Goal: Task Accomplishment & Management: Use online tool/utility

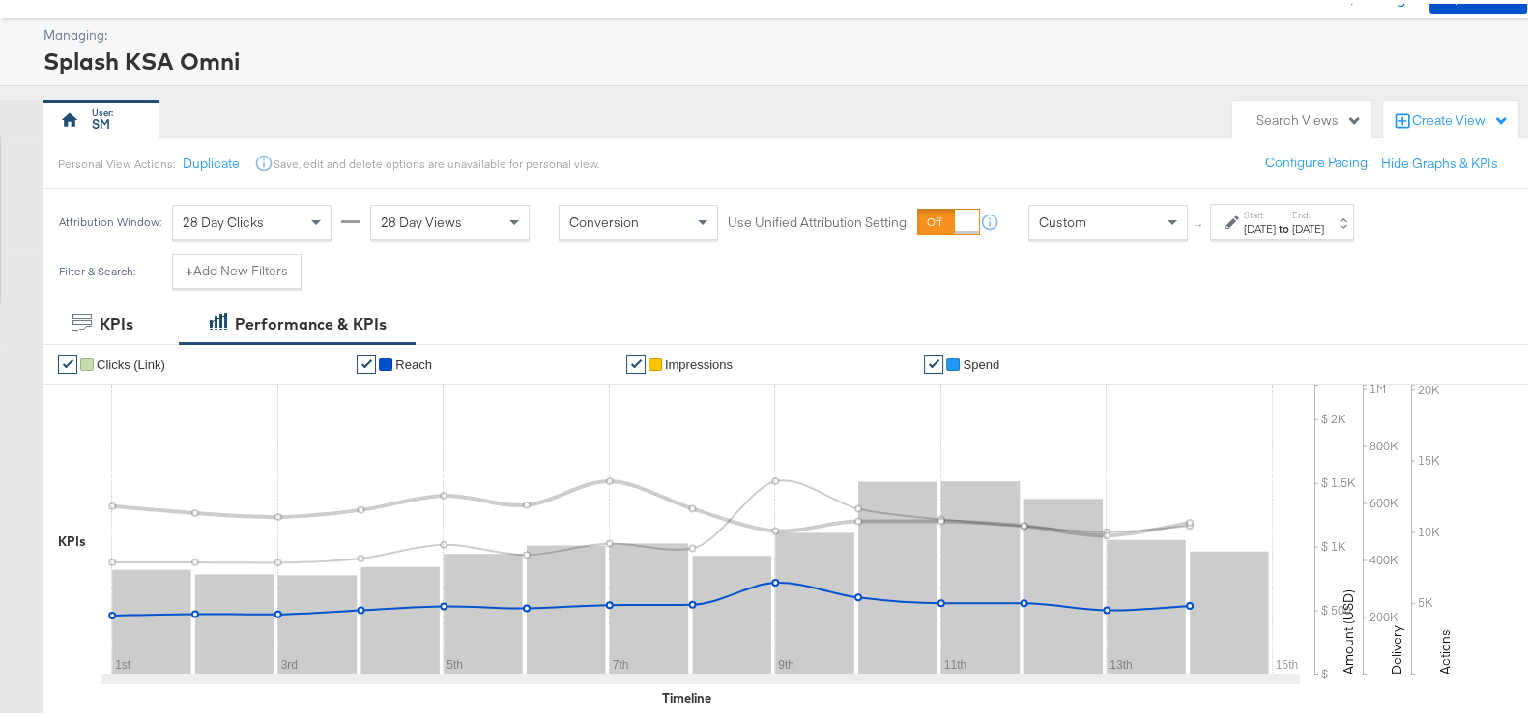
scroll to position [120, 0]
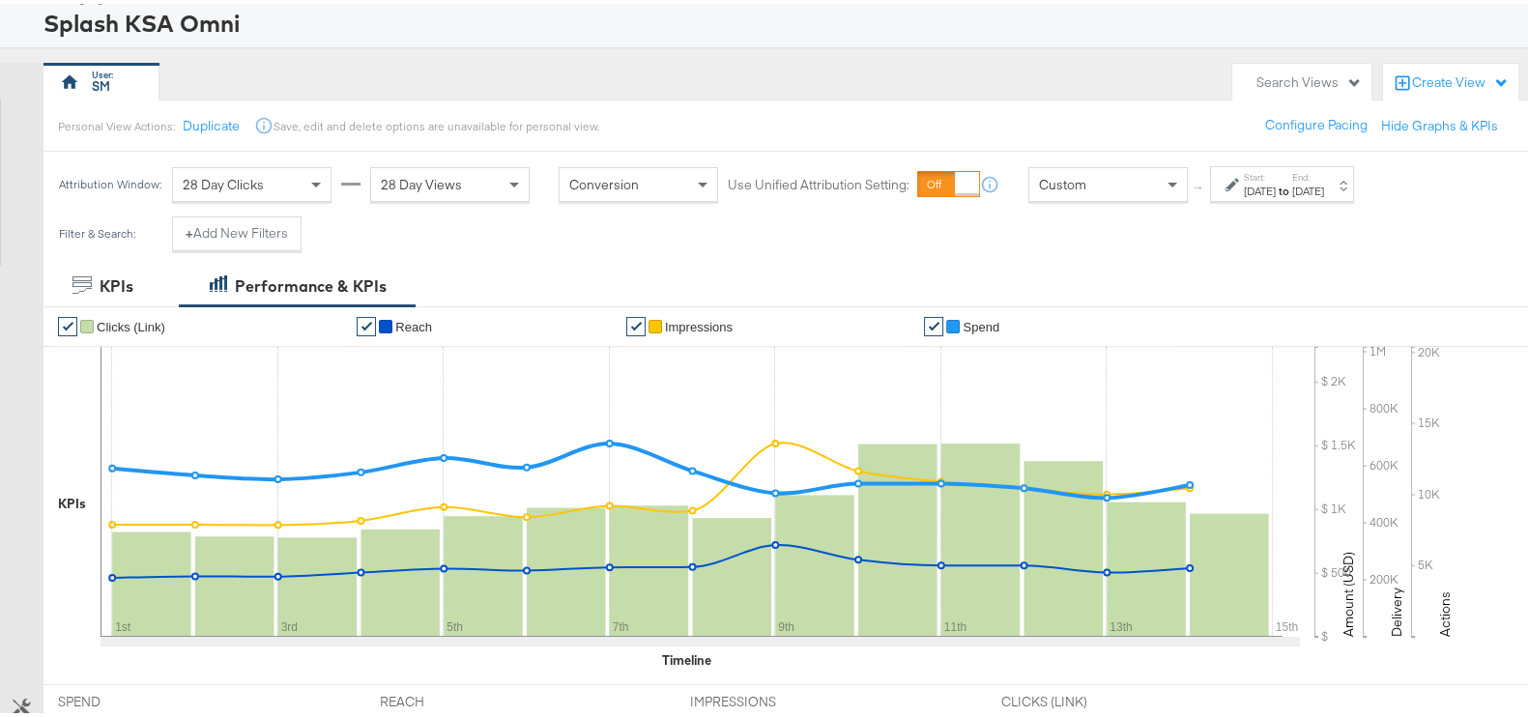
click at [1324, 181] on div "[DATE]" at bounding box center [1308, 187] width 32 height 15
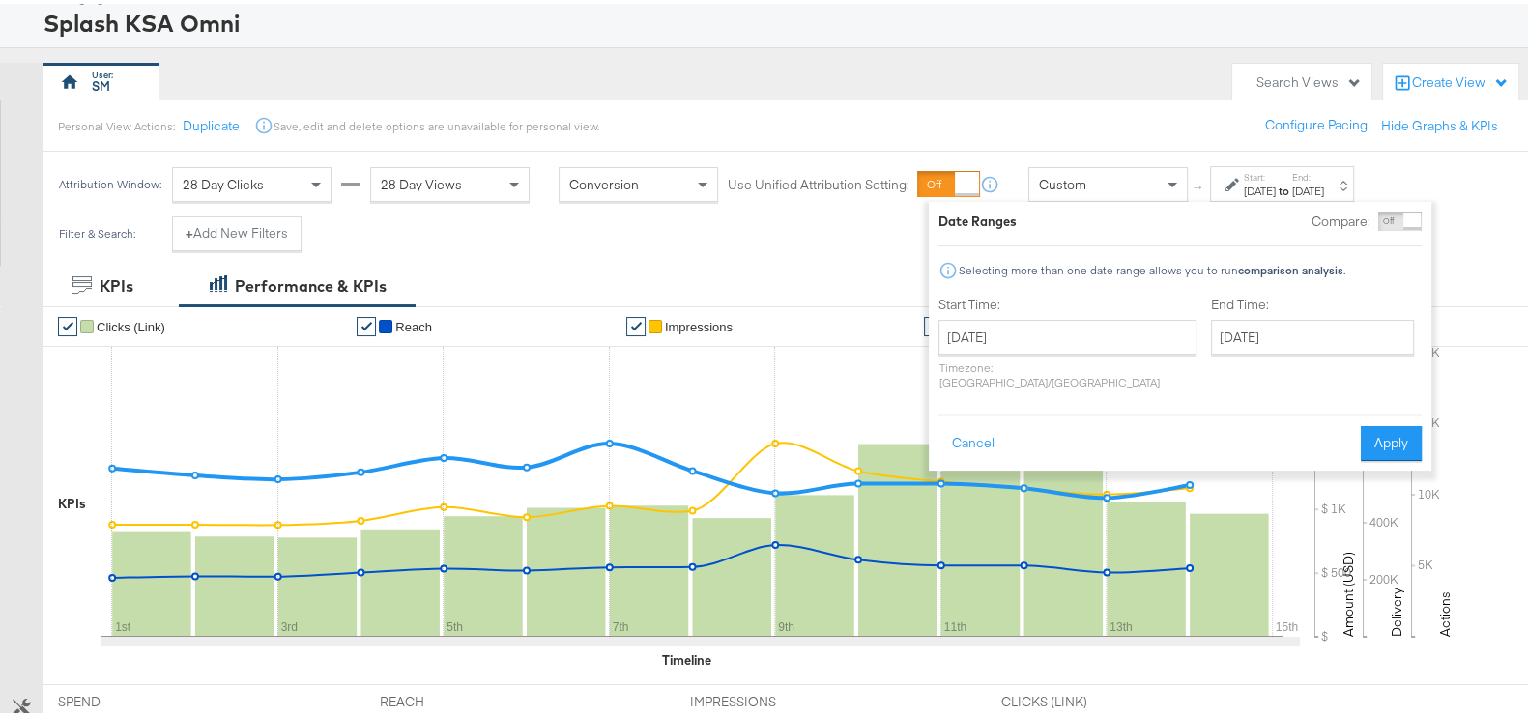
click at [824, 241] on div "Filter & Search: + Add New Filters" at bounding box center [773, 237] width 1547 height 49
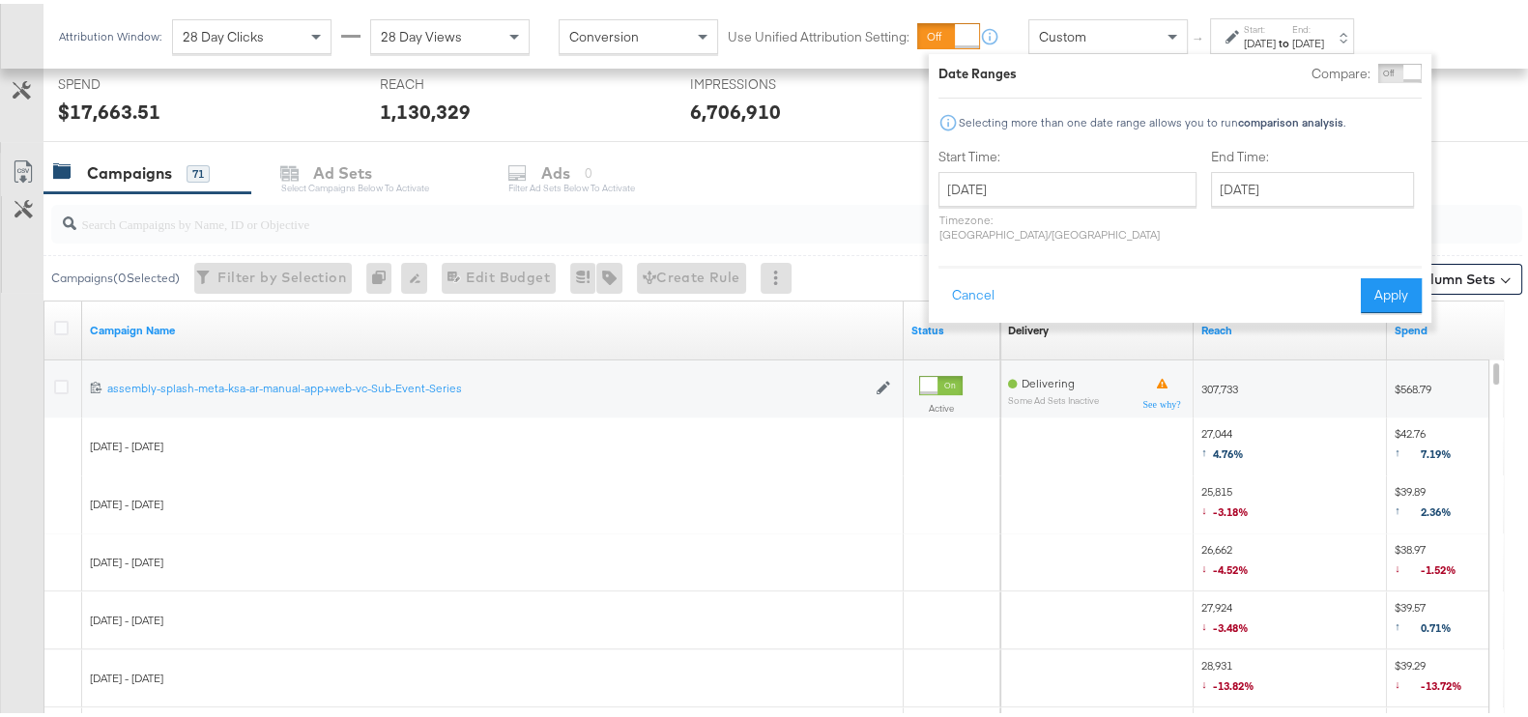
scroll to position [845, 0]
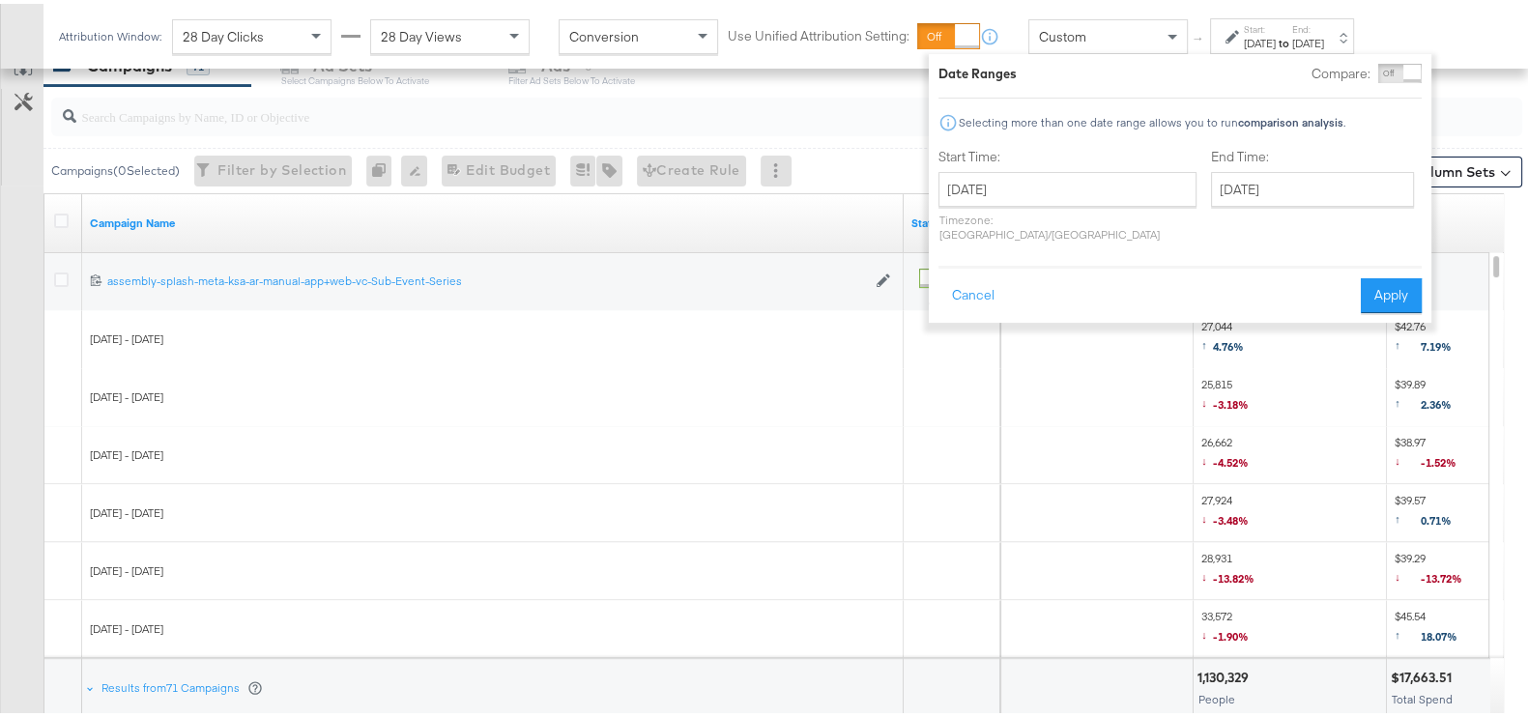
click at [837, 101] on input "search" at bounding box center [733, 105] width 1314 height 38
click at [973, 275] on button "Cancel" at bounding box center [974, 292] width 70 height 35
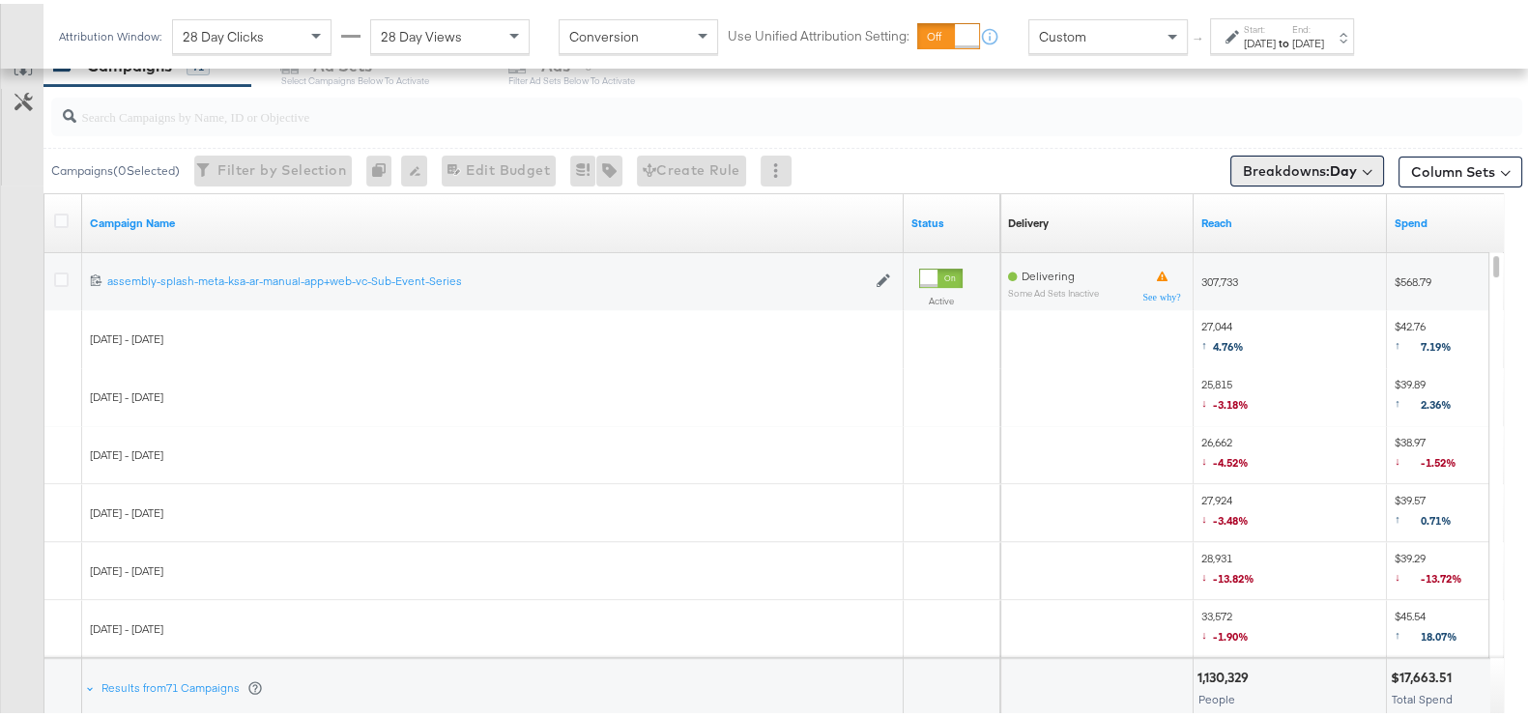
click at [1270, 161] on span "Breakdowns: Day" at bounding box center [1300, 167] width 114 height 19
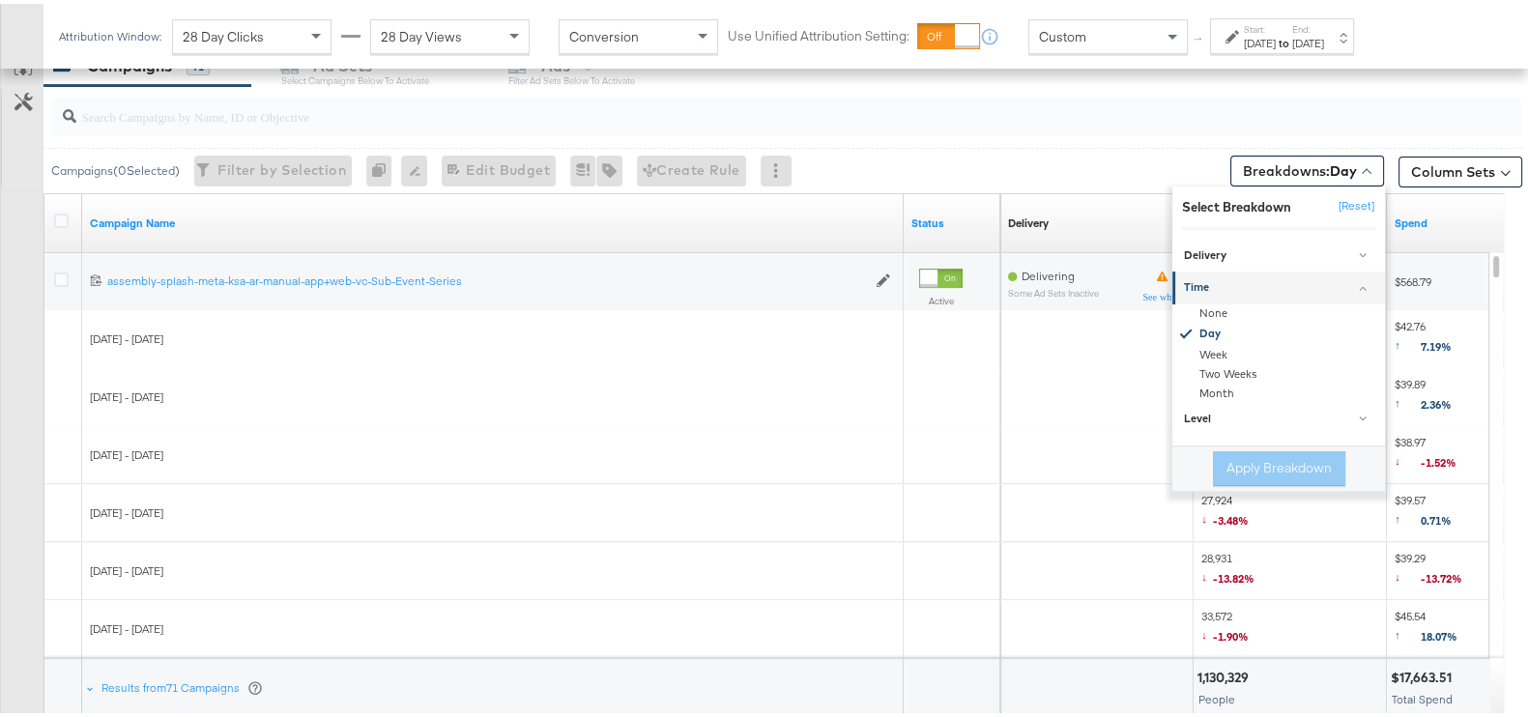
click at [1224, 295] on link "Time" at bounding box center [1278, 284] width 213 height 32
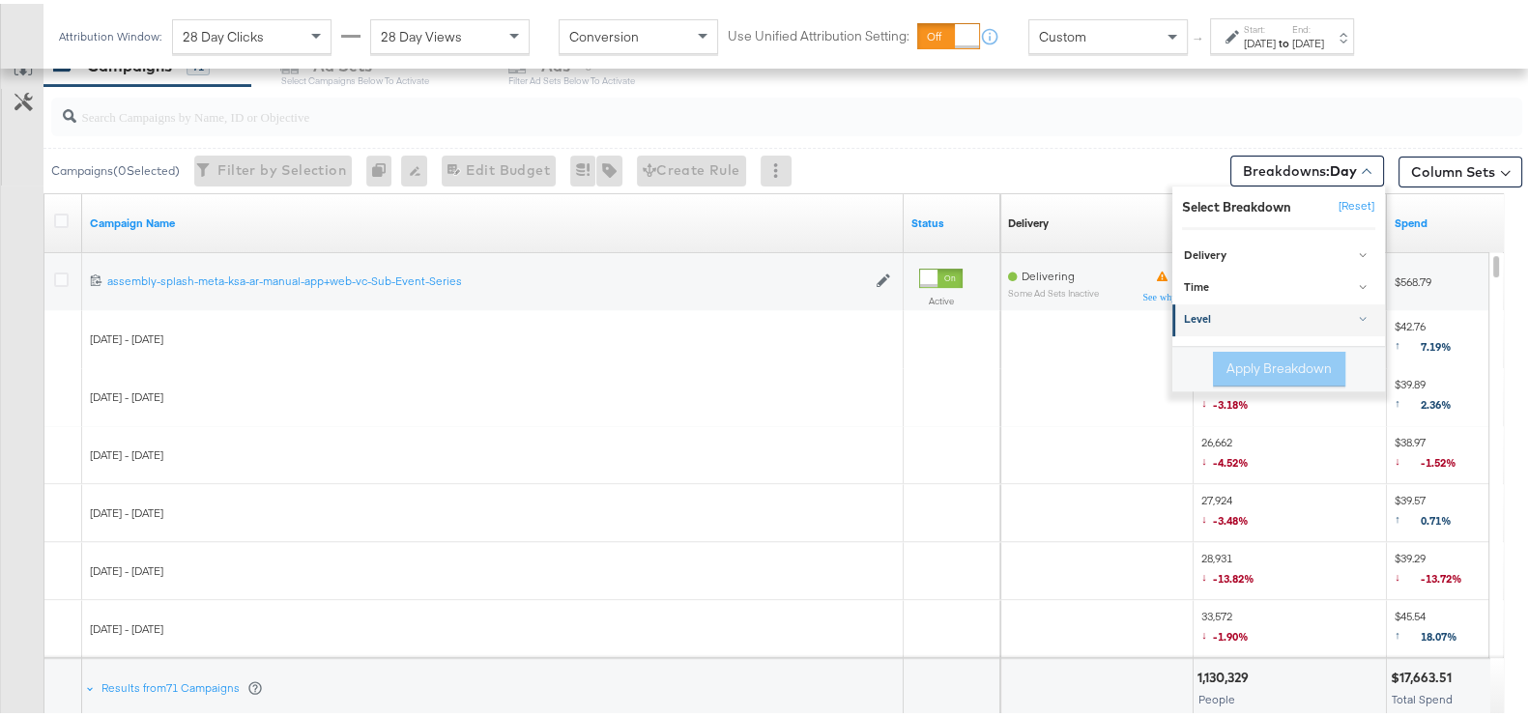
click at [1229, 304] on ul "Delivery None Age Gender Age & Gender Business Locations Country Region DMA Reg…" at bounding box center [1278, 284] width 213 height 97
click at [1247, 287] on div "Time" at bounding box center [1280, 283] width 192 height 15
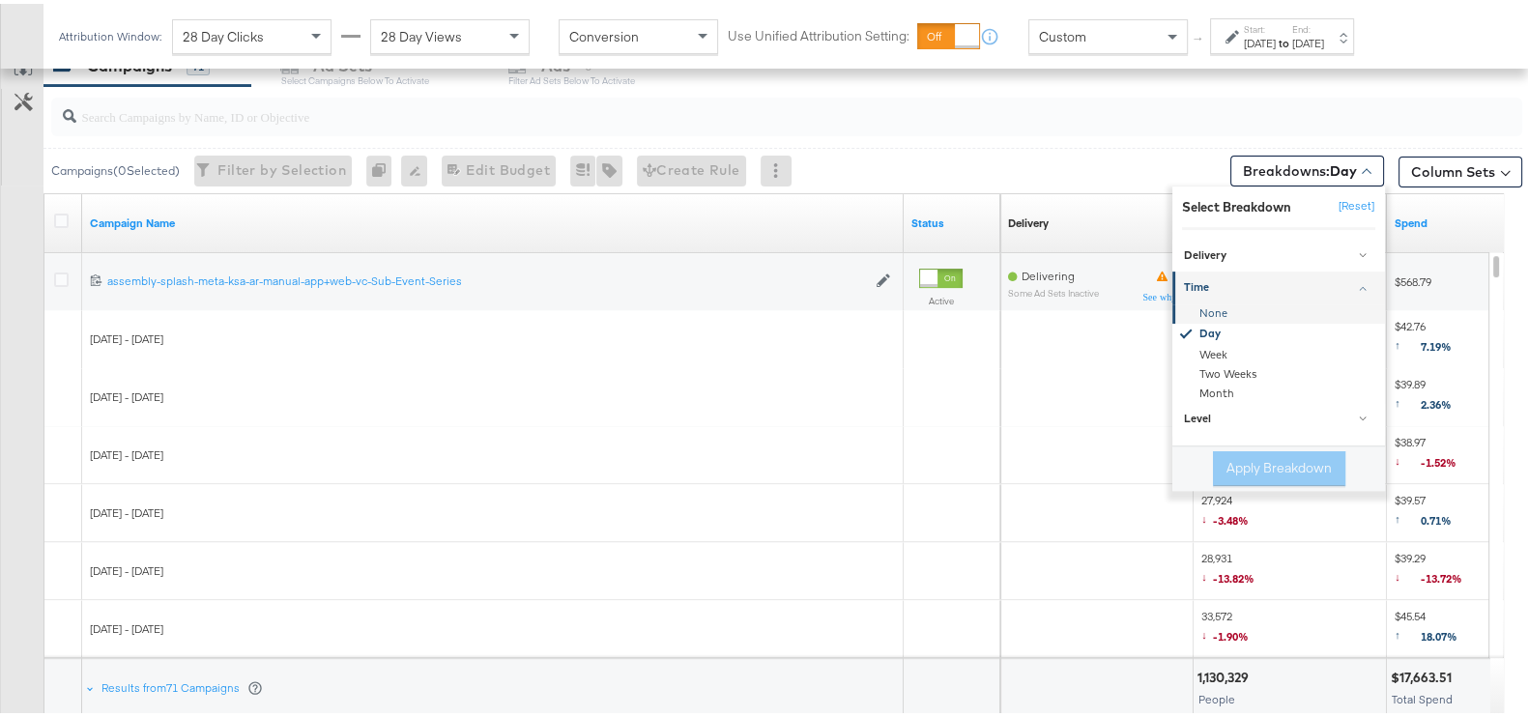
click at [1242, 302] on div "None" at bounding box center [1280, 310] width 210 height 19
click at [1279, 450] on button "Apply Breakdown" at bounding box center [1279, 465] width 132 height 35
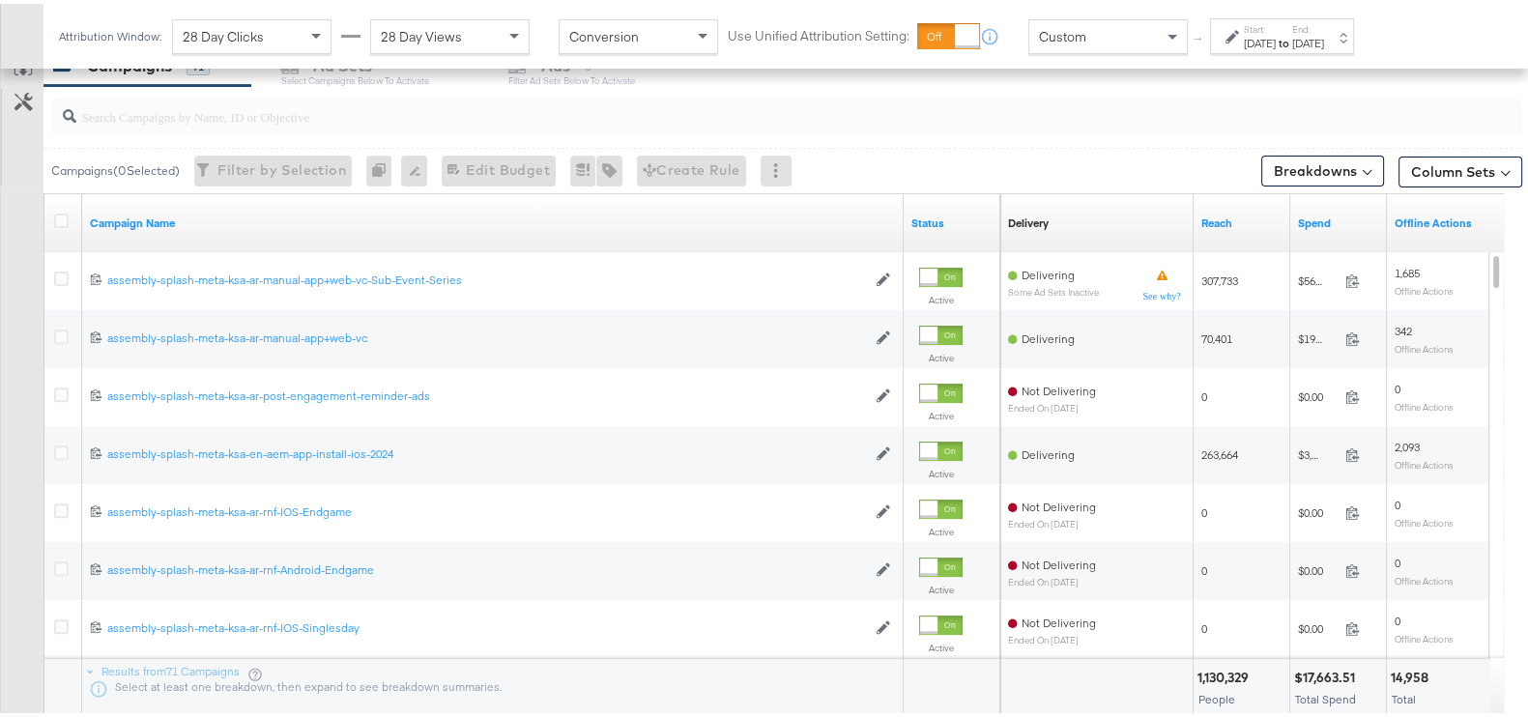
click at [838, 128] on div at bounding box center [786, 113] width 1471 height 39
